Goal: Check status: Check status

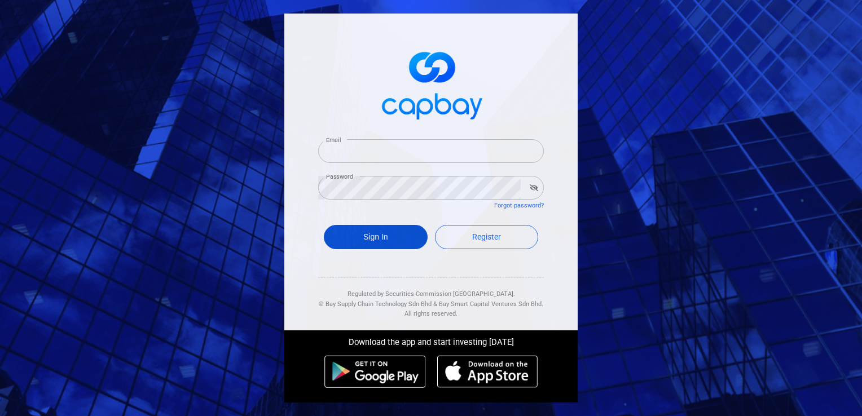
type input "[EMAIL_ADDRESS][DOMAIN_NAME]"
click at [399, 243] on button "Sign In" at bounding box center [376, 237] width 104 height 24
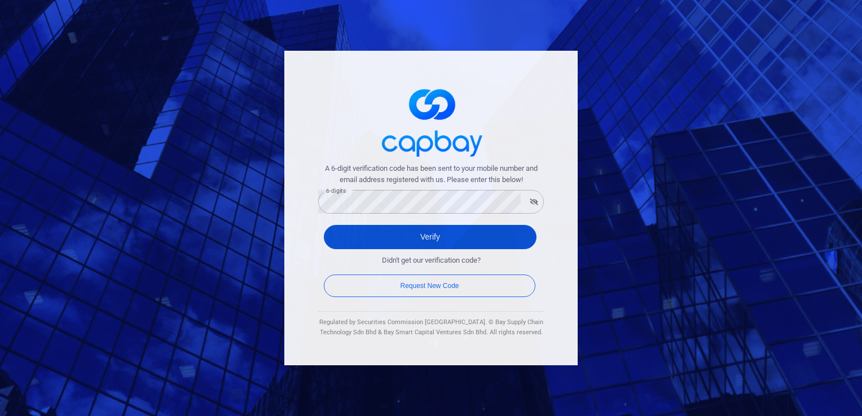
click at [402, 238] on button "Verify" at bounding box center [430, 237] width 213 height 24
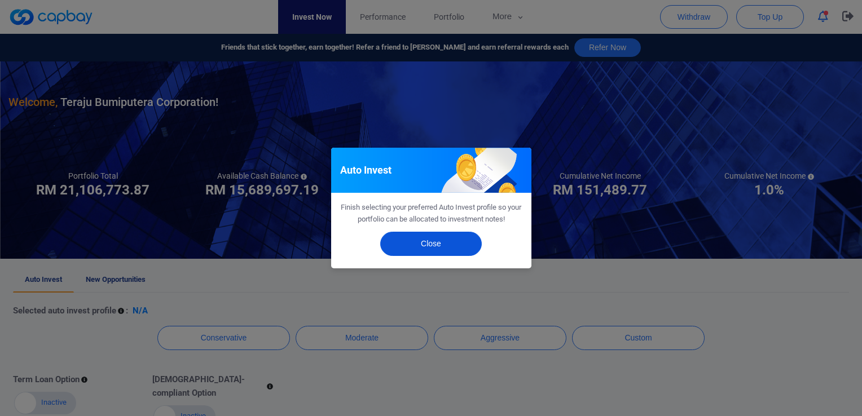
click at [418, 239] on button "Close" at bounding box center [431, 244] width 102 height 24
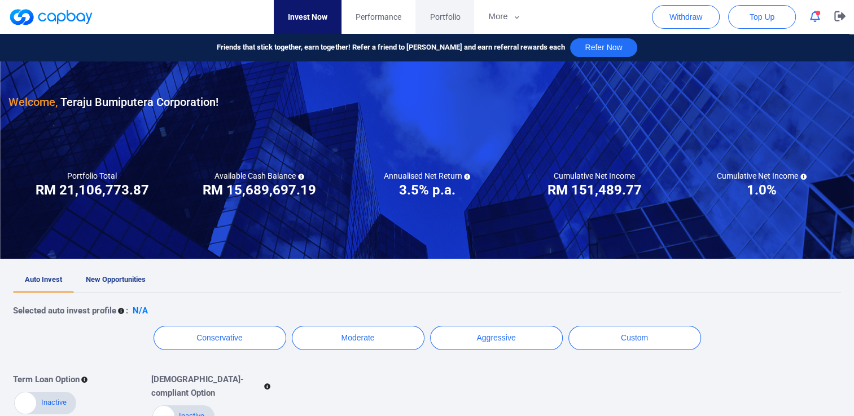
click at [431, 21] on span "Portfolio" at bounding box center [444, 17] width 30 height 12
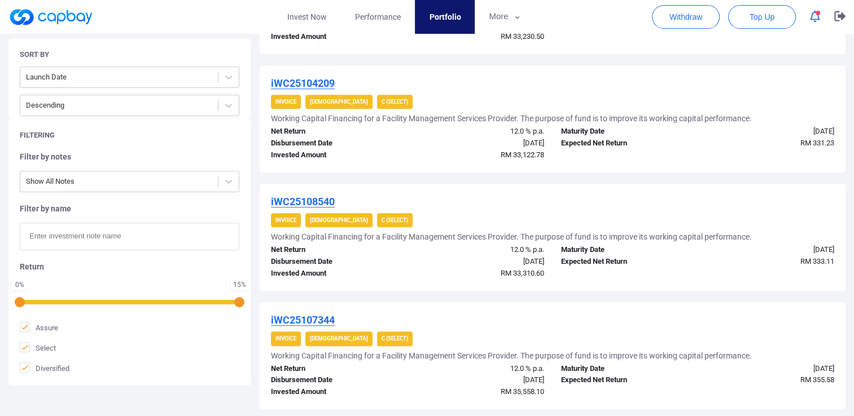
scroll to position [1108, 0]
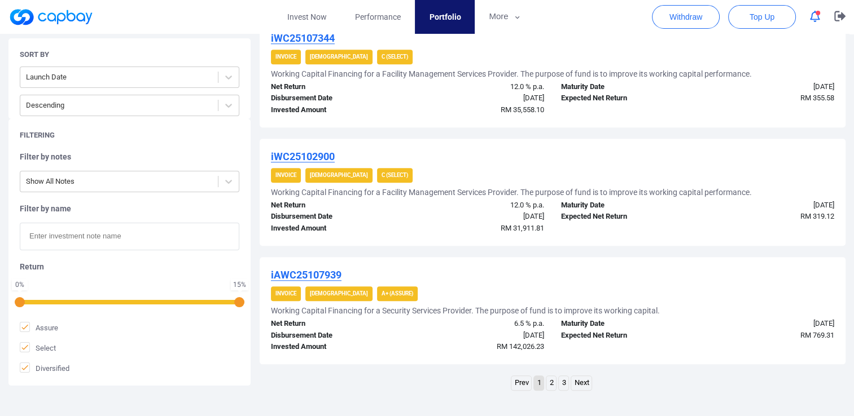
click at [551, 378] on link "2" at bounding box center [551, 383] width 10 height 14
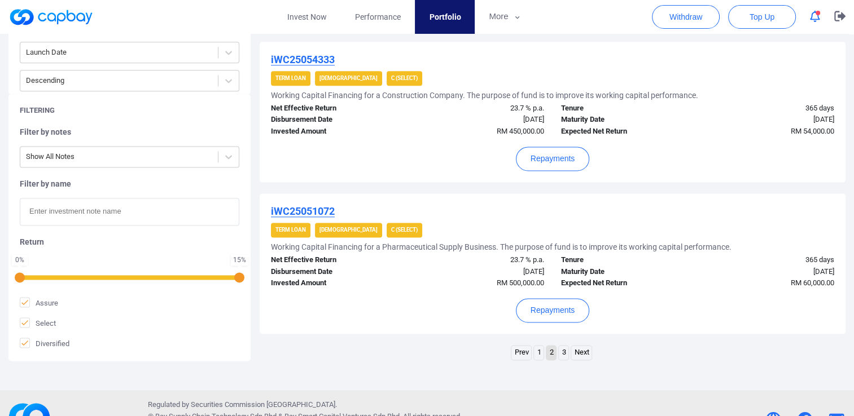
scroll to position [1495, 0]
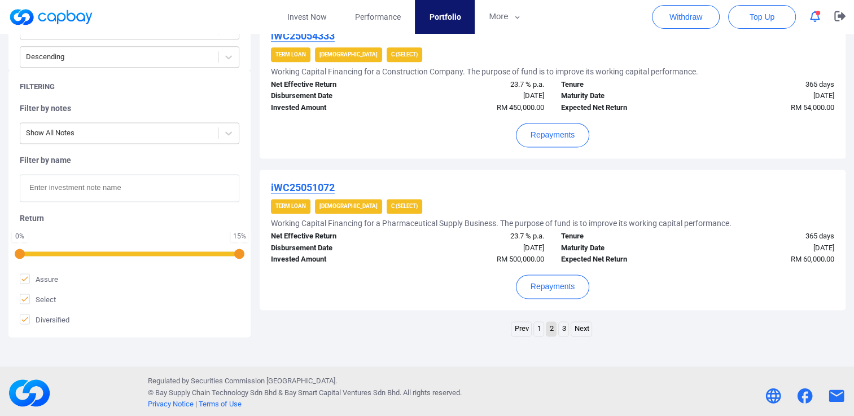
click at [537, 331] on link "1" at bounding box center [539, 329] width 10 height 14
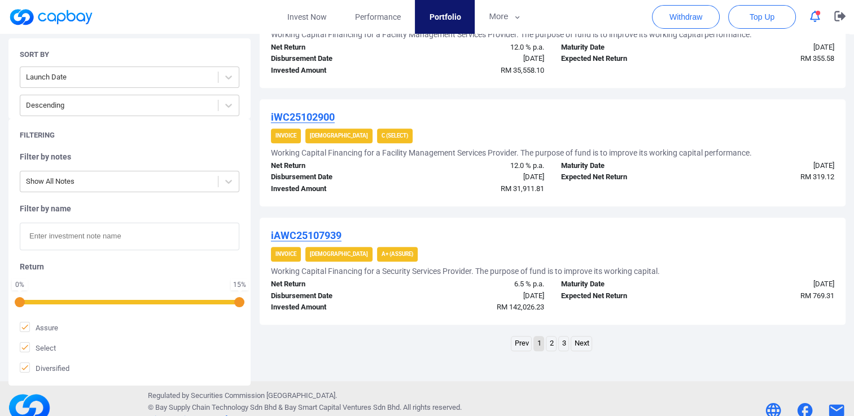
scroll to position [1164, 0]
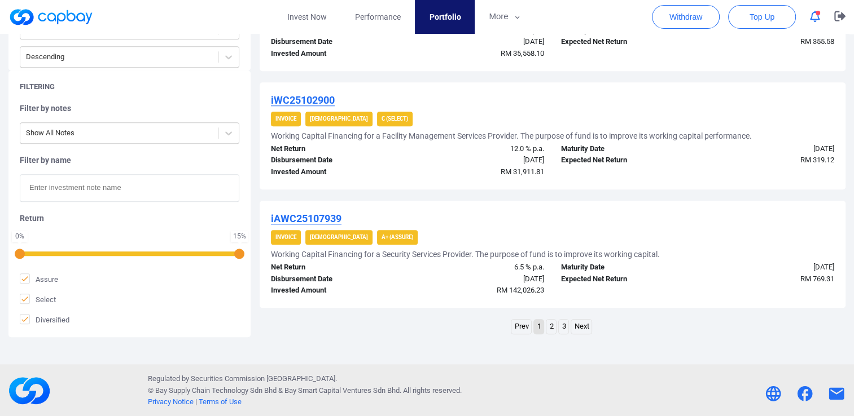
click at [553, 327] on link "2" at bounding box center [551, 327] width 10 height 14
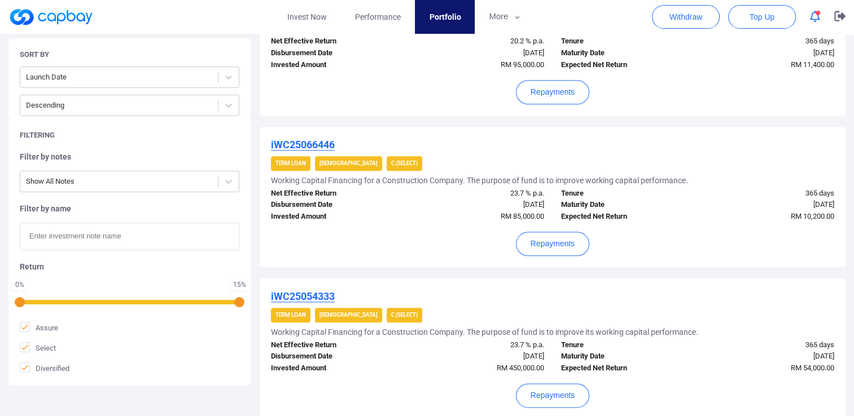
scroll to position [1495, 0]
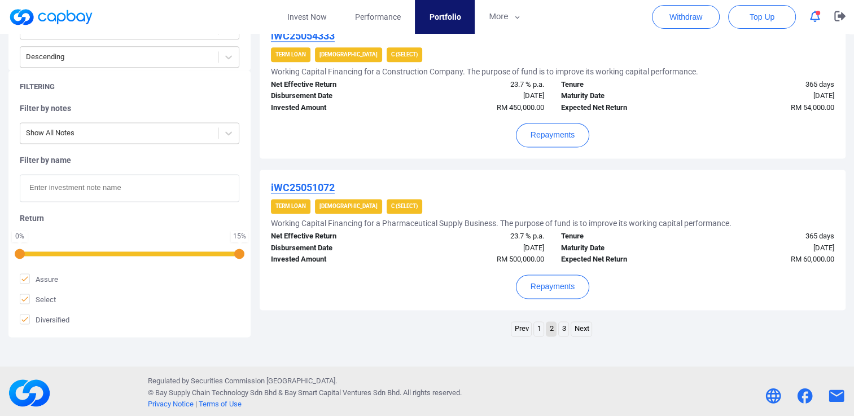
click at [537, 328] on link "1" at bounding box center [539, 329] width 10 height 14
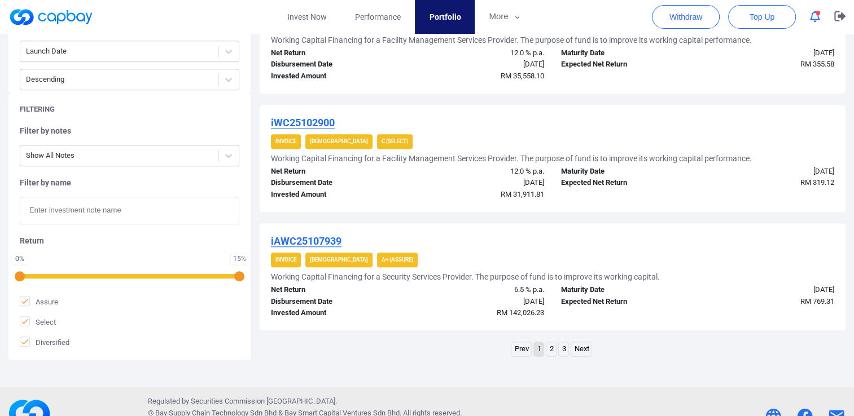
scroll to position [1164, 0]
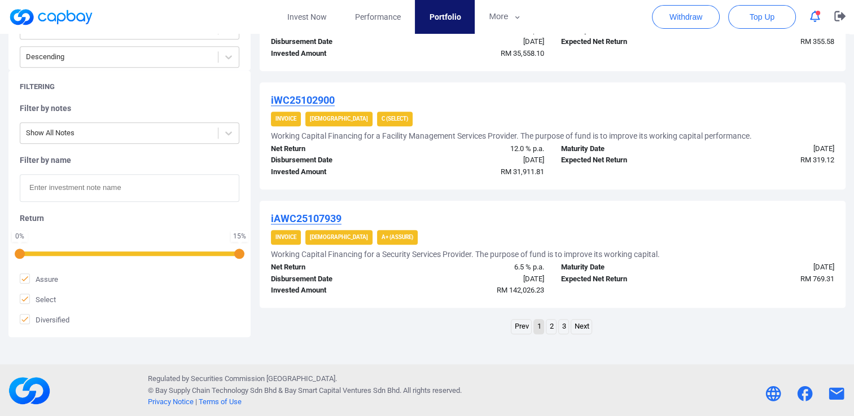
click at [555, 328] on link "2" at bounding box center [551, 327] width 10 height 14
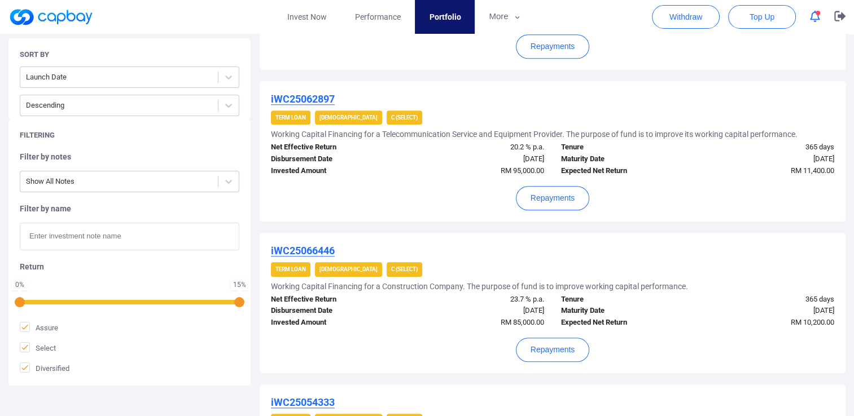
scroll to position [1467, 0]
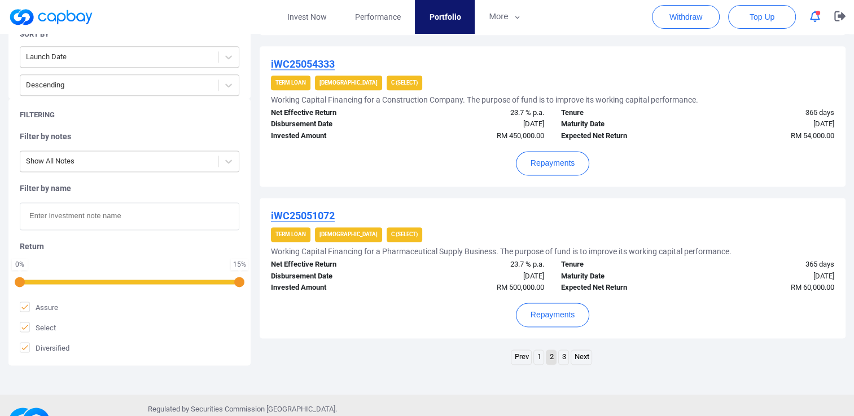
click at [542, 355] on link "1" at bounding box center [539, 357] width 10 height 14
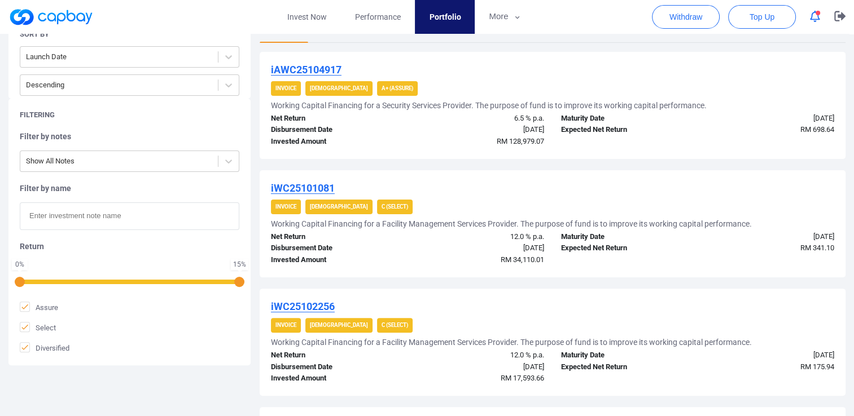
scroll to position [149, 0]
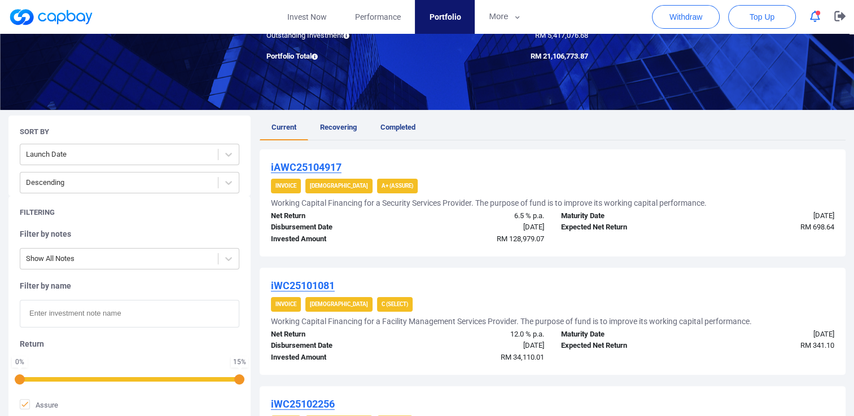
click at [463, 135] on ul "Current Recovering Completed" at bounding box center [553, 128] width 586 height 25
click at [464, 134] on ul "Current Recovering Completed" at bounding box center [553, 128] width 586 height 25
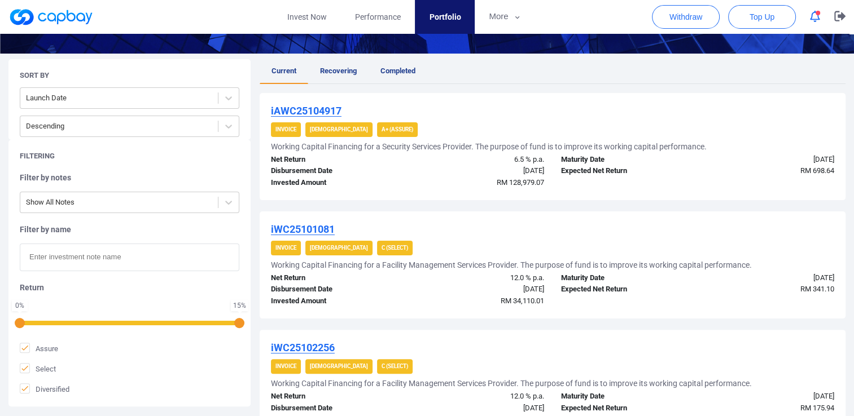
scroll to position [113, 0]
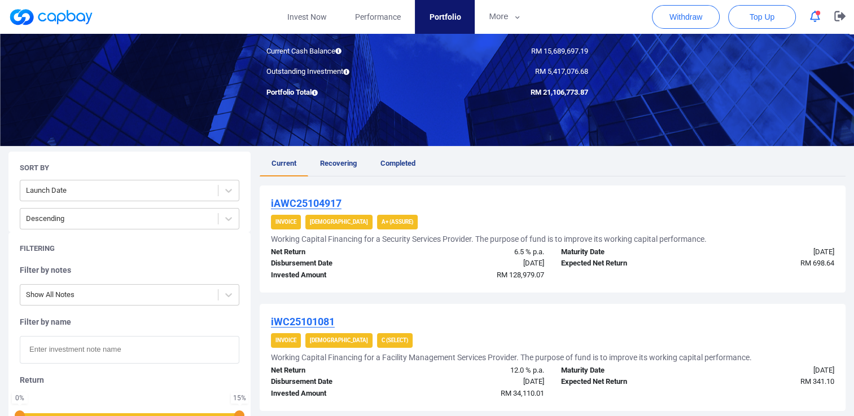
click at [543, 164] on ul "Current Recovering Completed" at bounding box center [553, 164] width 586 height 25
click at [391, 166] on span "Completed" at bounding box center [397, 163] width 35 height 8
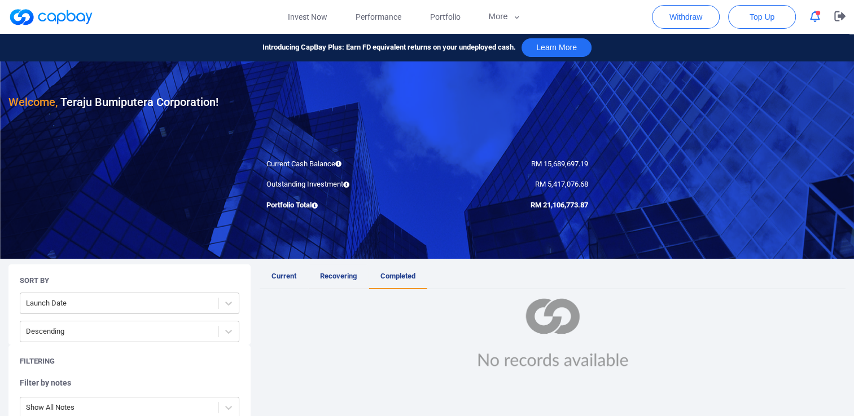
click at [325, 281] on link "Recovering" at bounding box center [338, 277] width 60 height 25
click at [287, 277] on span "Current" at bounding box center [283, 276] width 25 height 8
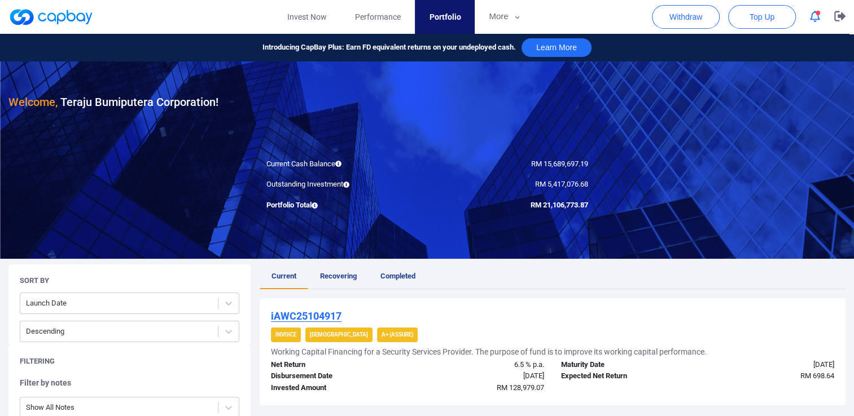
drag, startPoint x: 540, startPoint y: 206, endPoint x: 548, endPoint y: 206, distance: 8.5
click at [548, 206] on span "RM 21,106,773.87" at bounding box center [559, 205] width 58 height 8
drag, startPoint x: 548, startPoint y: 206, endPoint x: 583, endPoint y: 205, distance: 34.5
click at [583, 205] on span "RM 21,106,773.87" at bounding box center [559, 205] width 58 height 8
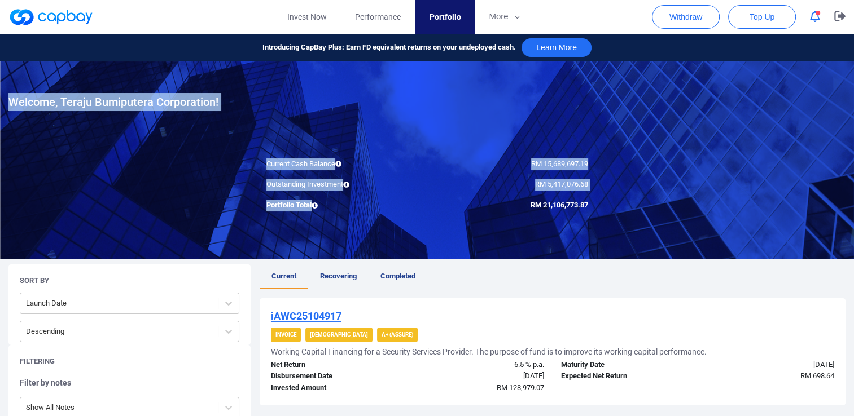
drag, startPoint x: 588, startPoint y: 204, endPoint x: 515, endPoint y: 215, distance: 74.7
drag, startPoint x: 515, startPoint y: 215, endPoint x: 622, endPoint y: 191, distance: 110.5
click at [622, 191] on div at bounding box center [427, 159] width 854 height 197
click at [625, 187] on div at bounding box center [427, 159] width 854 height 197
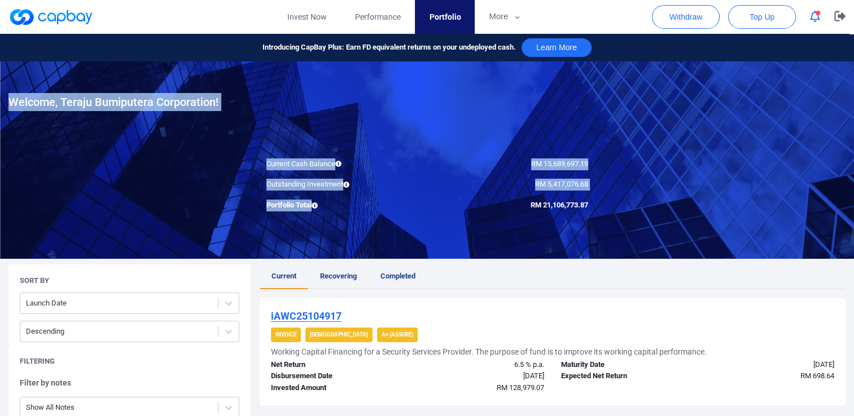
click at [564, 190] on div "RM 5,417,076.68" at bounding box center [511, 185] width 169 height 12
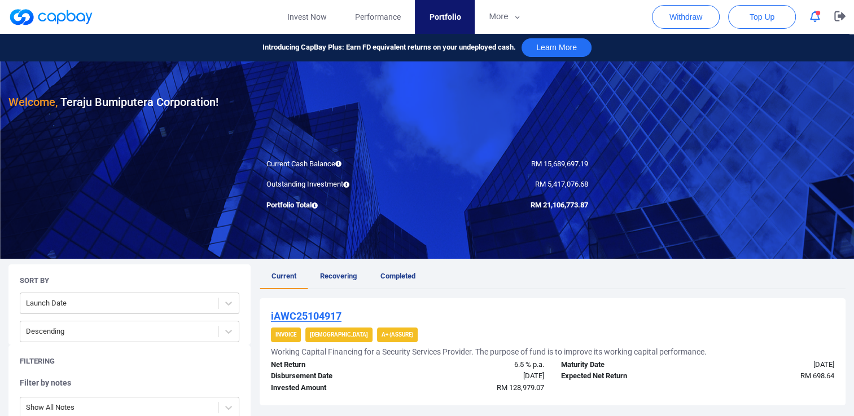
click at [591, 160] on div "RM 15,689,697.19" at bounding box center [511, 165] width 169 height 12
click at [842, 21] on icon "button" at bounding box center [839, 16] width 11 height 11
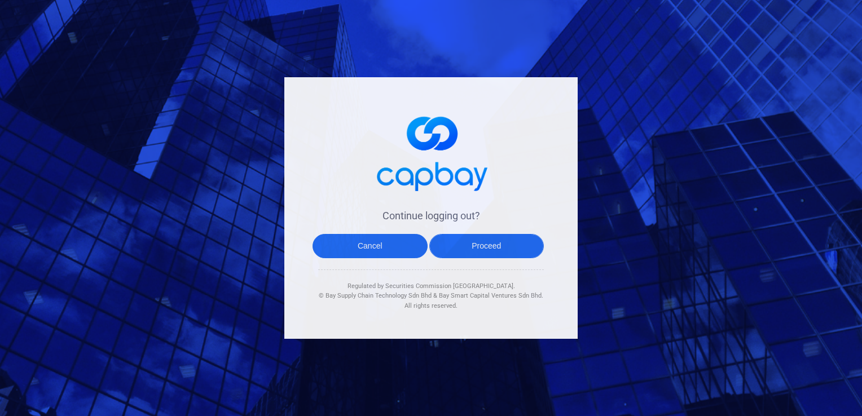
click at [476, 247] on button "Proceed" at bounding box center [486, 246] width 115 height 24
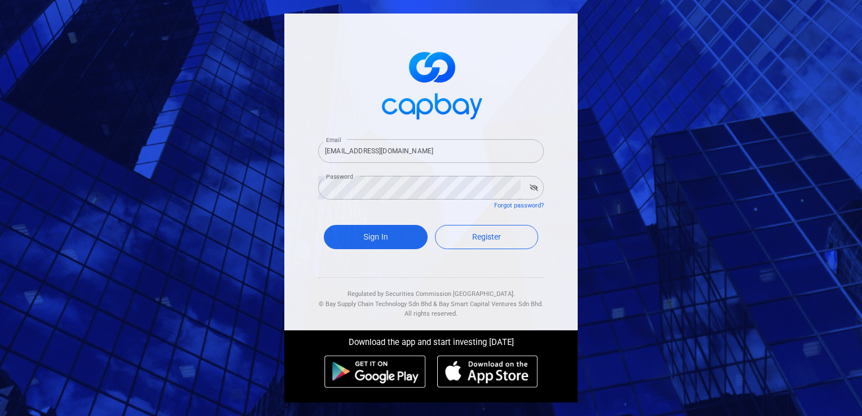
click at [623, 188] on div "Email [EMAIL_ADDRESS][DOMAIN_NAME] Email Password Password Forgot password? Sig…" at bounding box center [431, 208] width 862 height 416
